Goal: Information Seeking & Learning: Learn about a topic

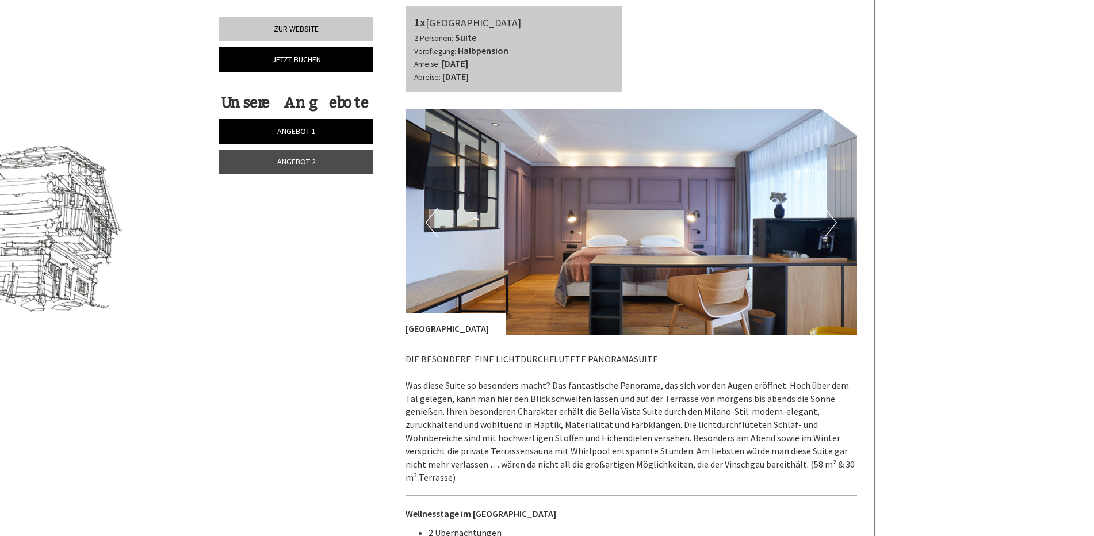
scroll to position [575, 0]
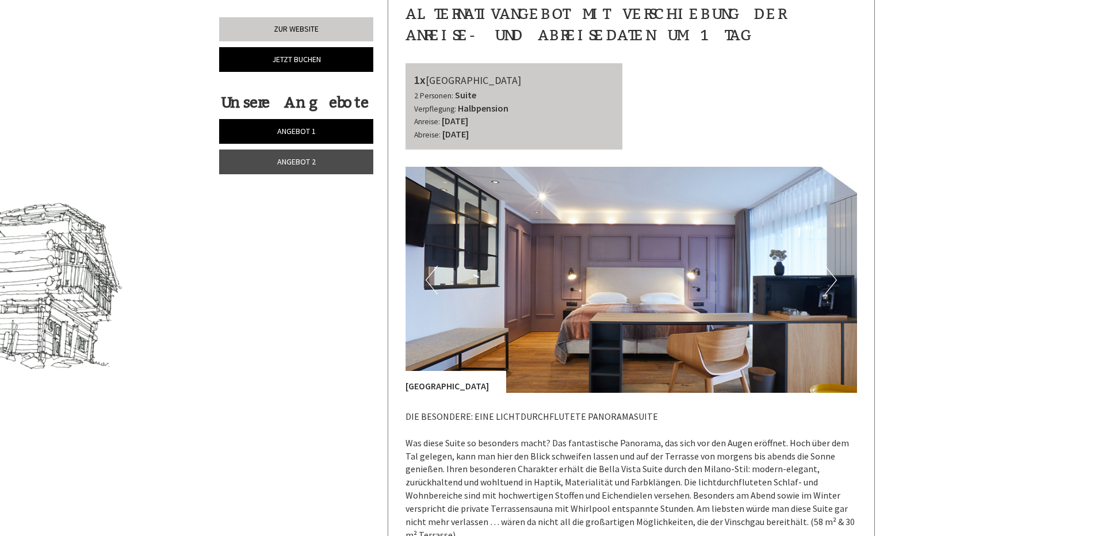
click at [316, 166] on link "Angebot 2" at bounding box center [296, 161] width 154 height 25
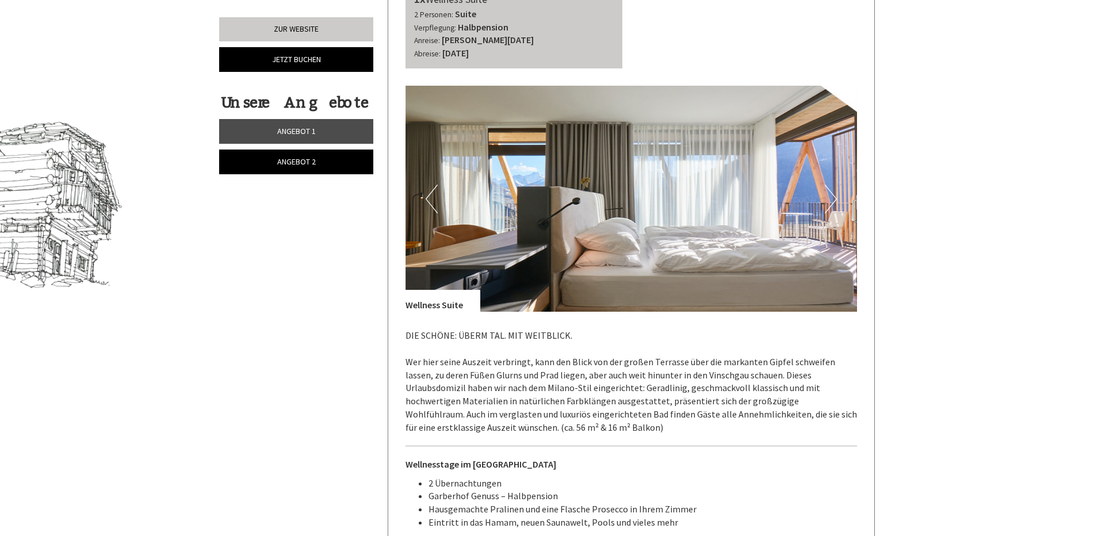
scroll to position [541, 0]
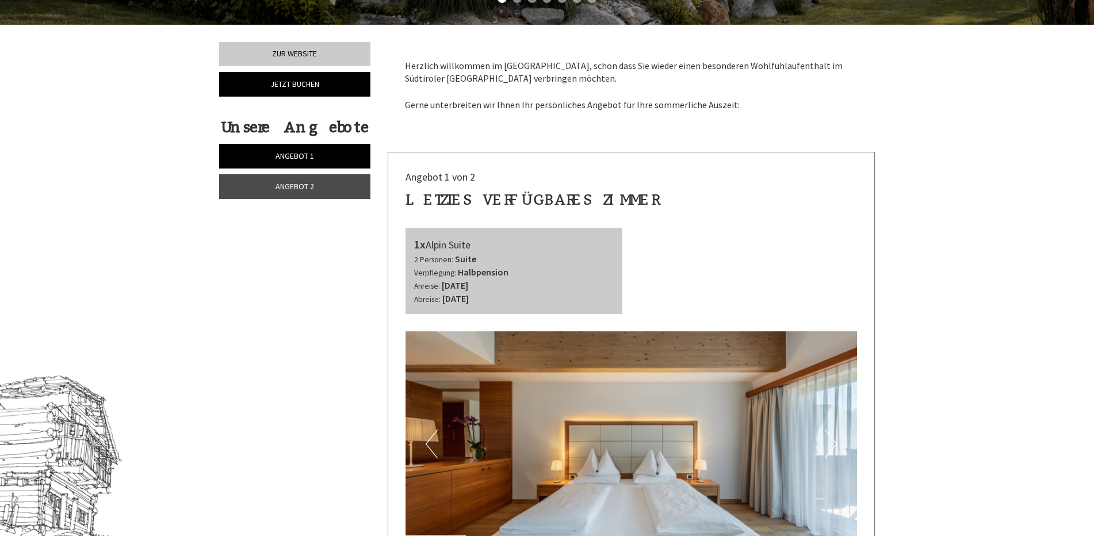
scroll to position [517, 0]
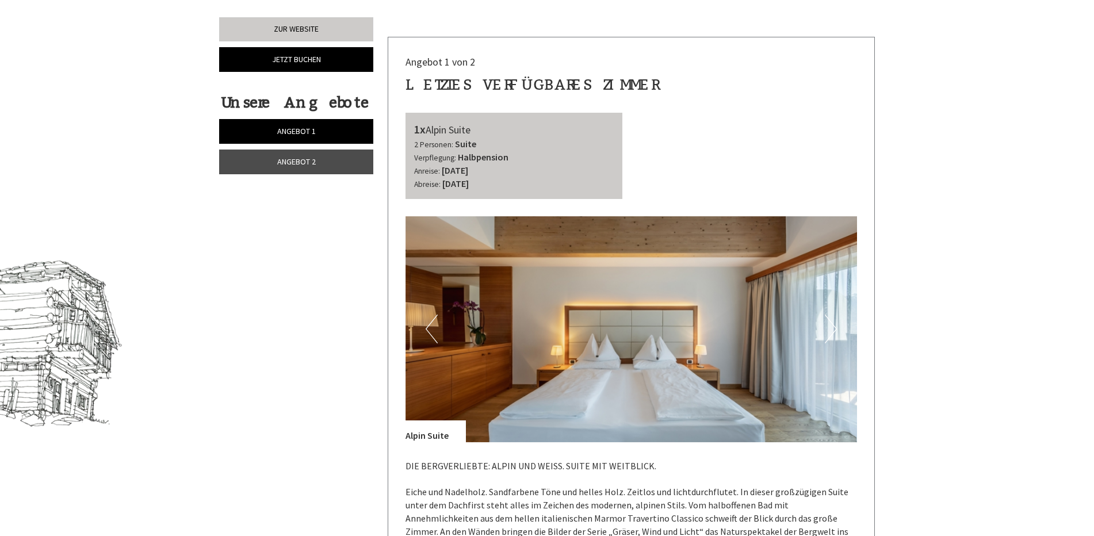
click at [320, 158] on link "Angebot 2" at bounding box center [296, 161] width 154 height 25
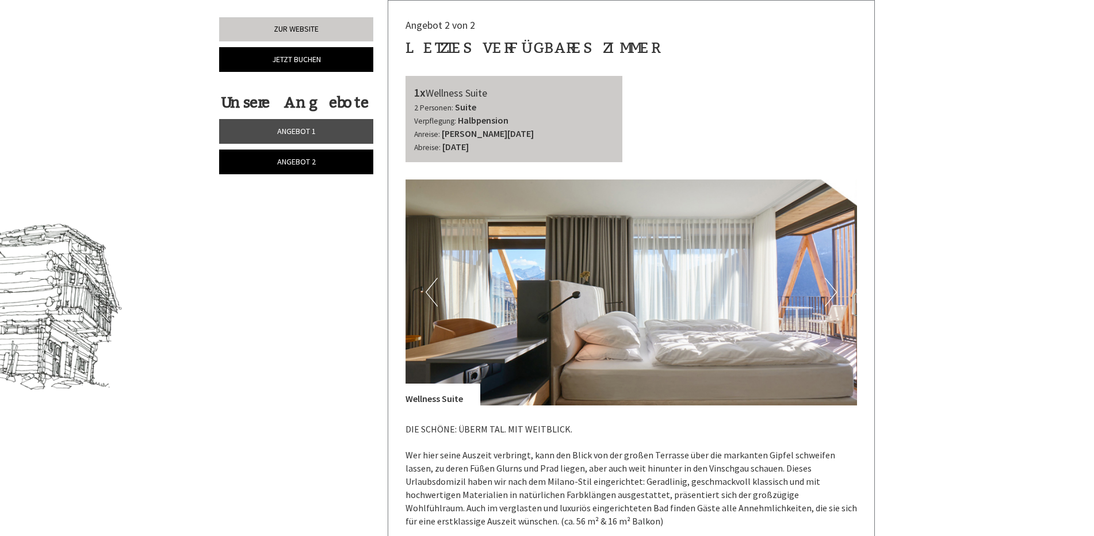
click at [310, 131] on span "Angebot 1" at bounding box center [296, 131] width 39 height 10
